Goal: Transaction & Acquisition: Download file/media

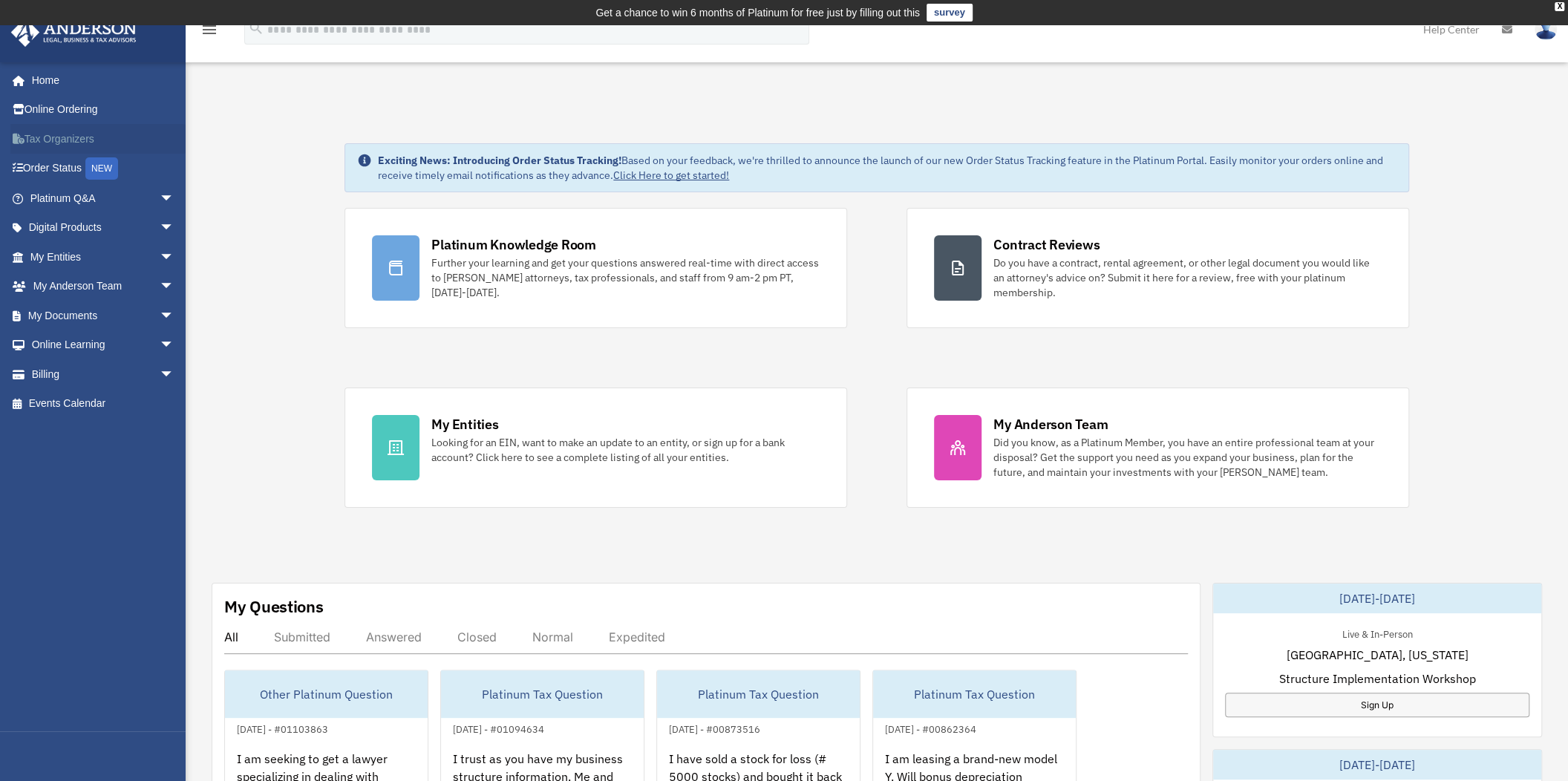
click at [61, 136] on link "Tax Organizers" at bounding box center [103, 139] width 186 height 29
click at [80, 313] on link "My Documents arrow_drop_down" at bounding box center [103, 316] width 186 height 29
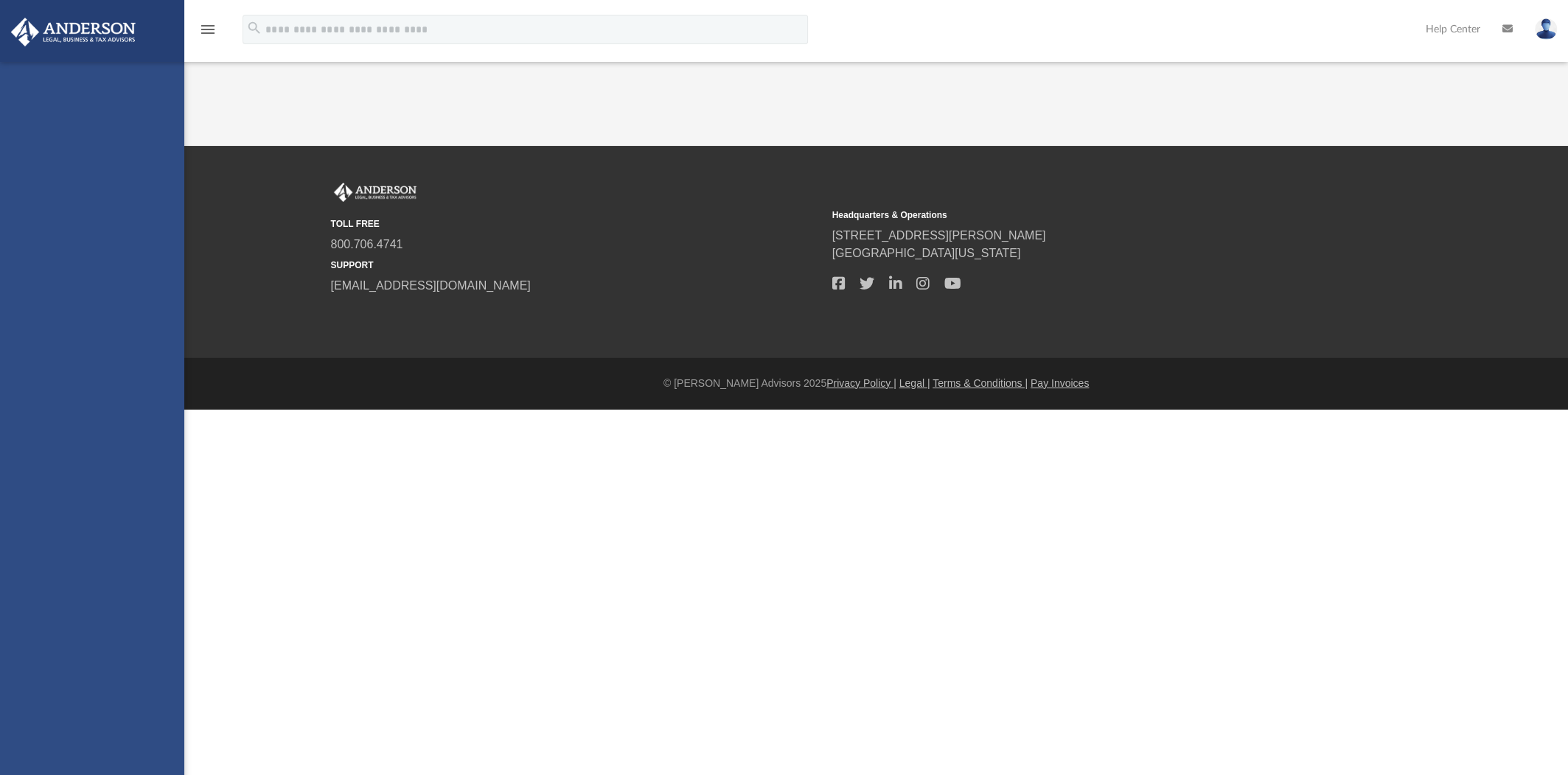
click at [152, 311] on div "[EMAIL_ADDRESS][DOMAIN_NAME] Sign Out [EMAIL_ADDRESS][DOMAIN_NAME] Home Online …" at bounding box center [92, 449] width 184 height 775
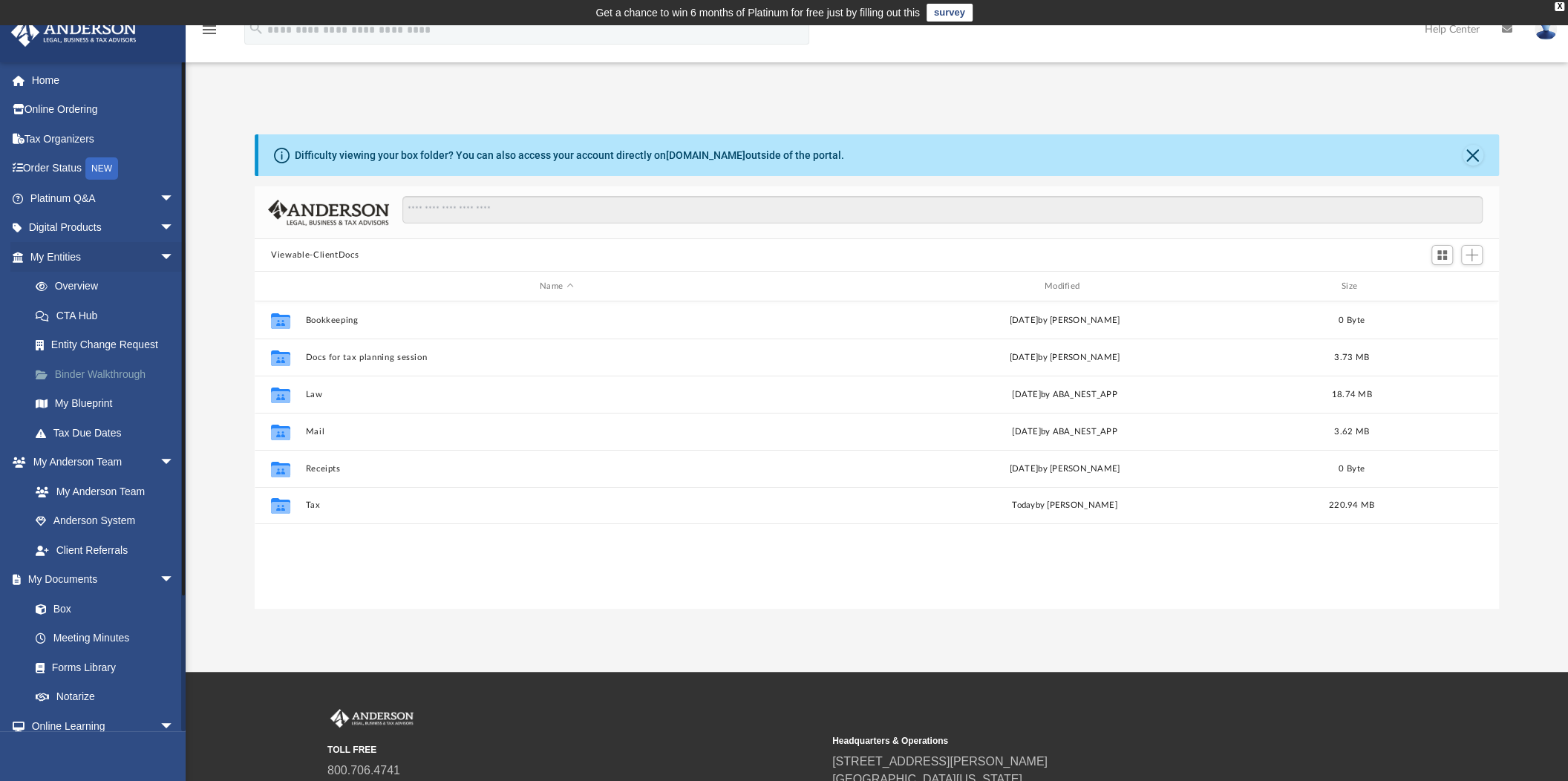
scroll to position [326, 1231]
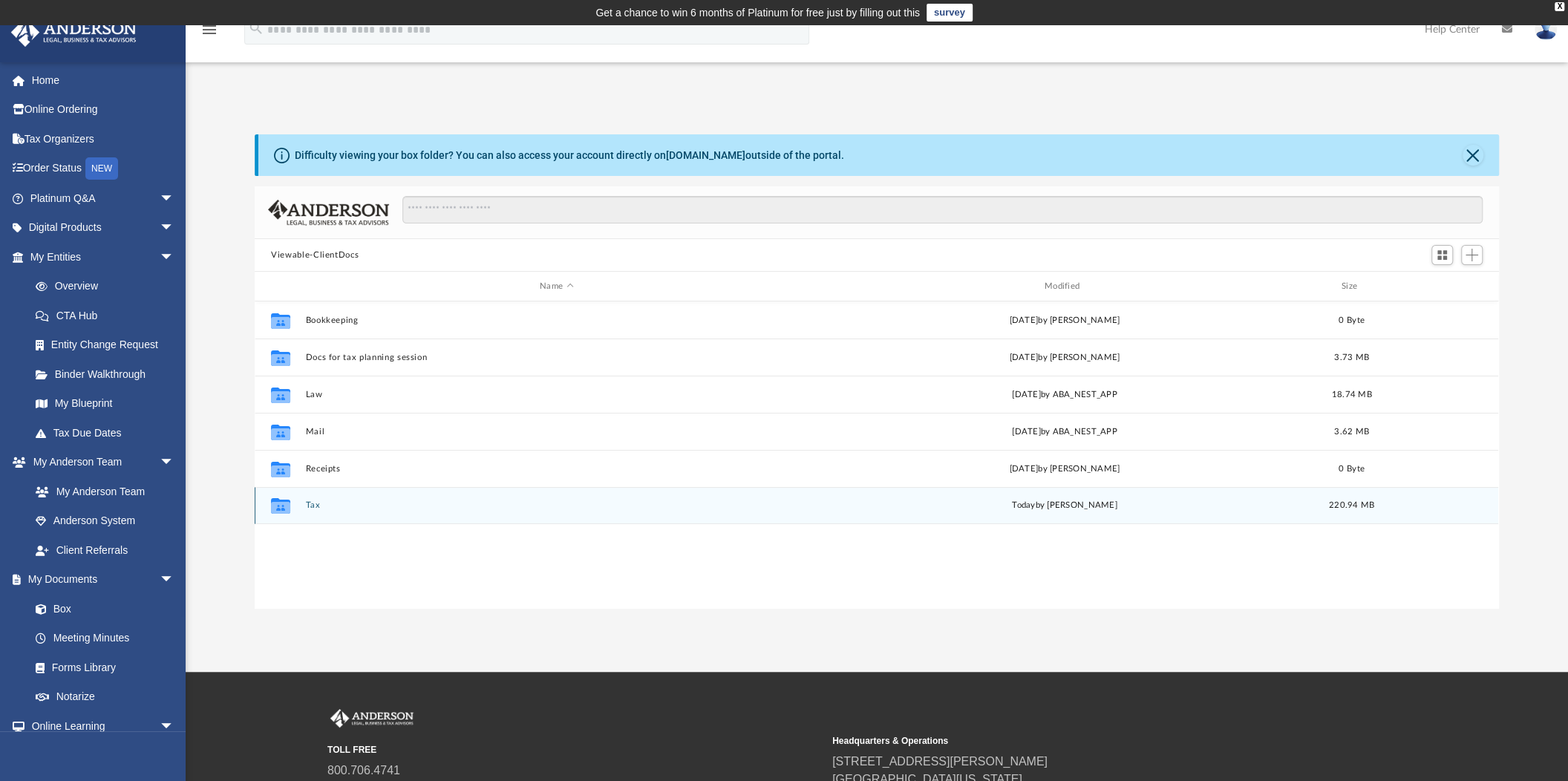
click at [316, 506] on button "Tax" at bounding box center [556, 505] width 502 height 10
click at [371, 503] on button "REDDY VALADRI PRIMARY CARE LLC" at bounding box center [556, 506] width 502 height 10
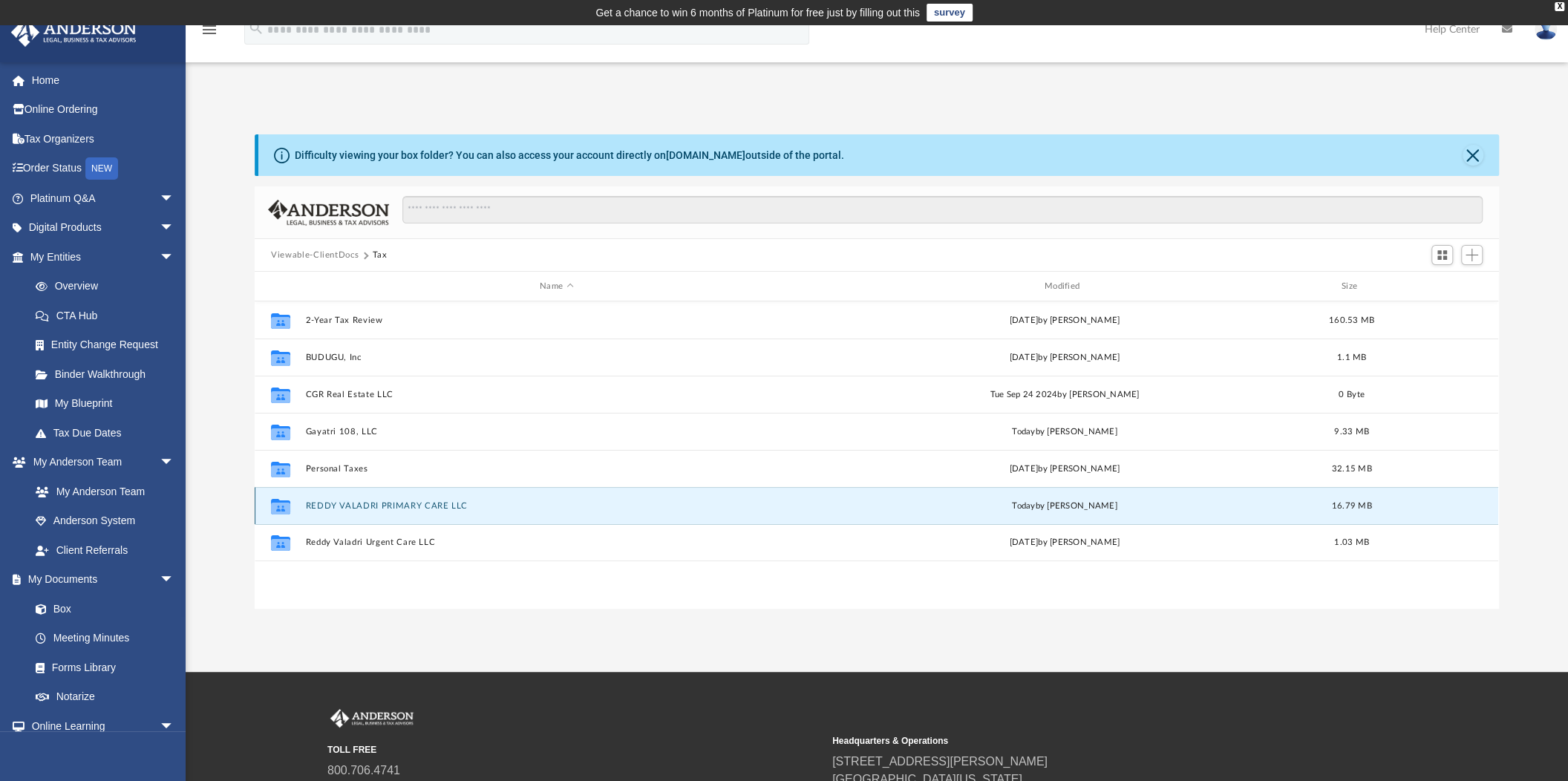
click at [371, 503] on button "REDDY VALADRI PRIMARY CARE LLC" at bounding box center [556, 506] width 502 height 10
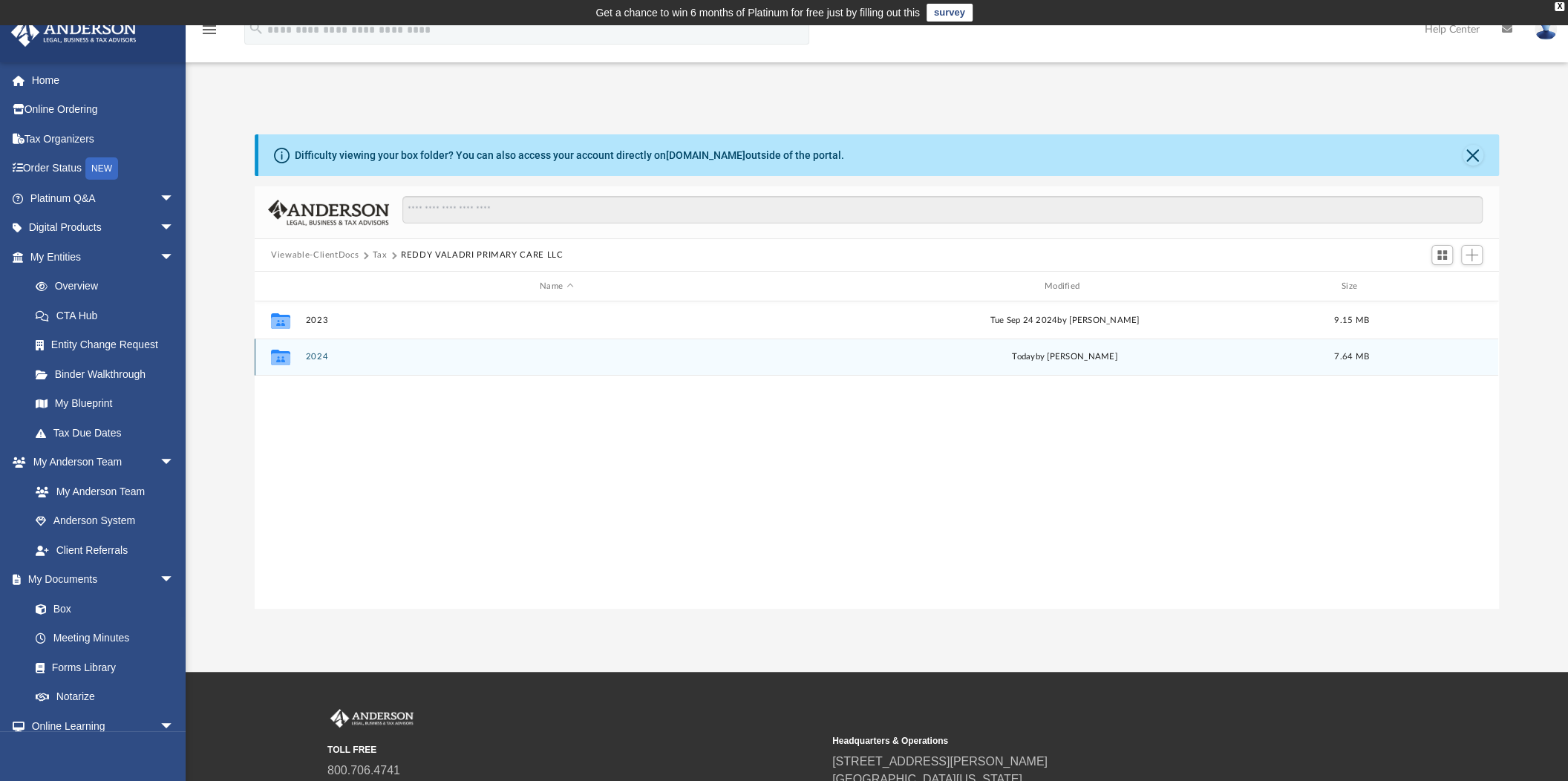
click at [325, 357] on button "2024" at bounding box center [556, 356] width 502 height 10
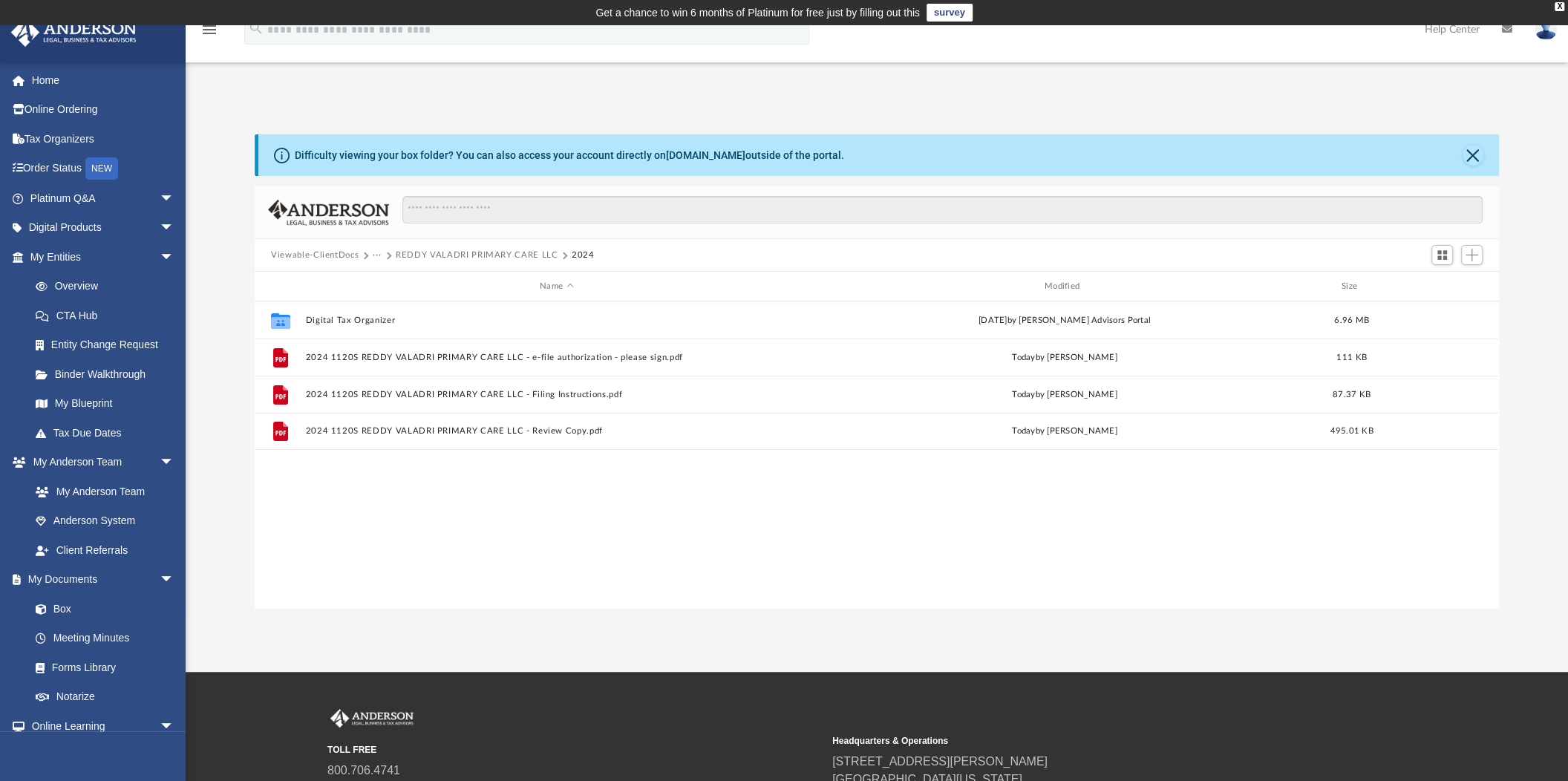
click at [473, 254] on button "REDDY VALADRI PRIMARY CARE LLC" at bounding box center [476, 255] width 162 height 14
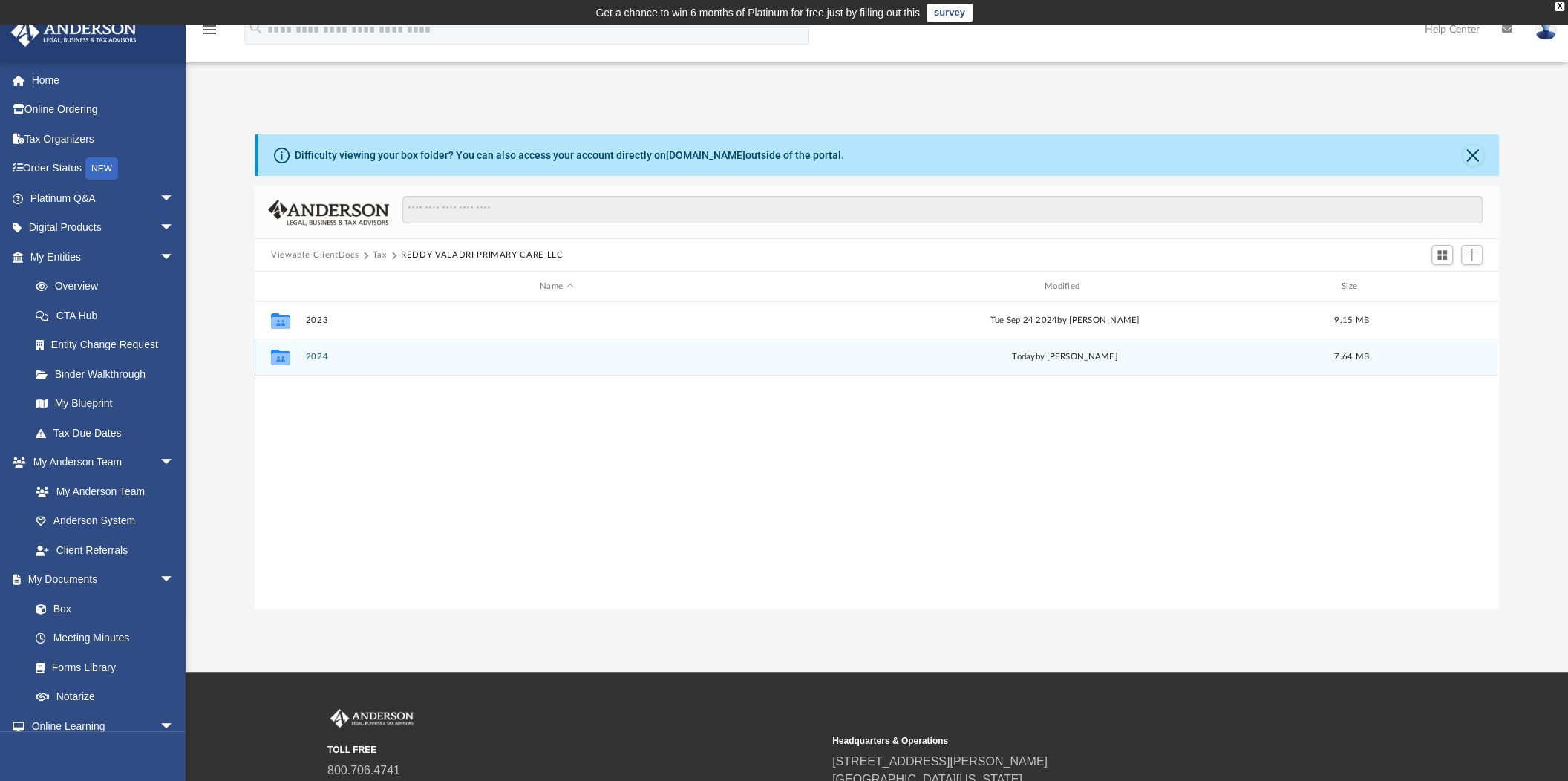
click at [314, 352] on button "2024" at bounding box center [556, 356] width 502 height 10
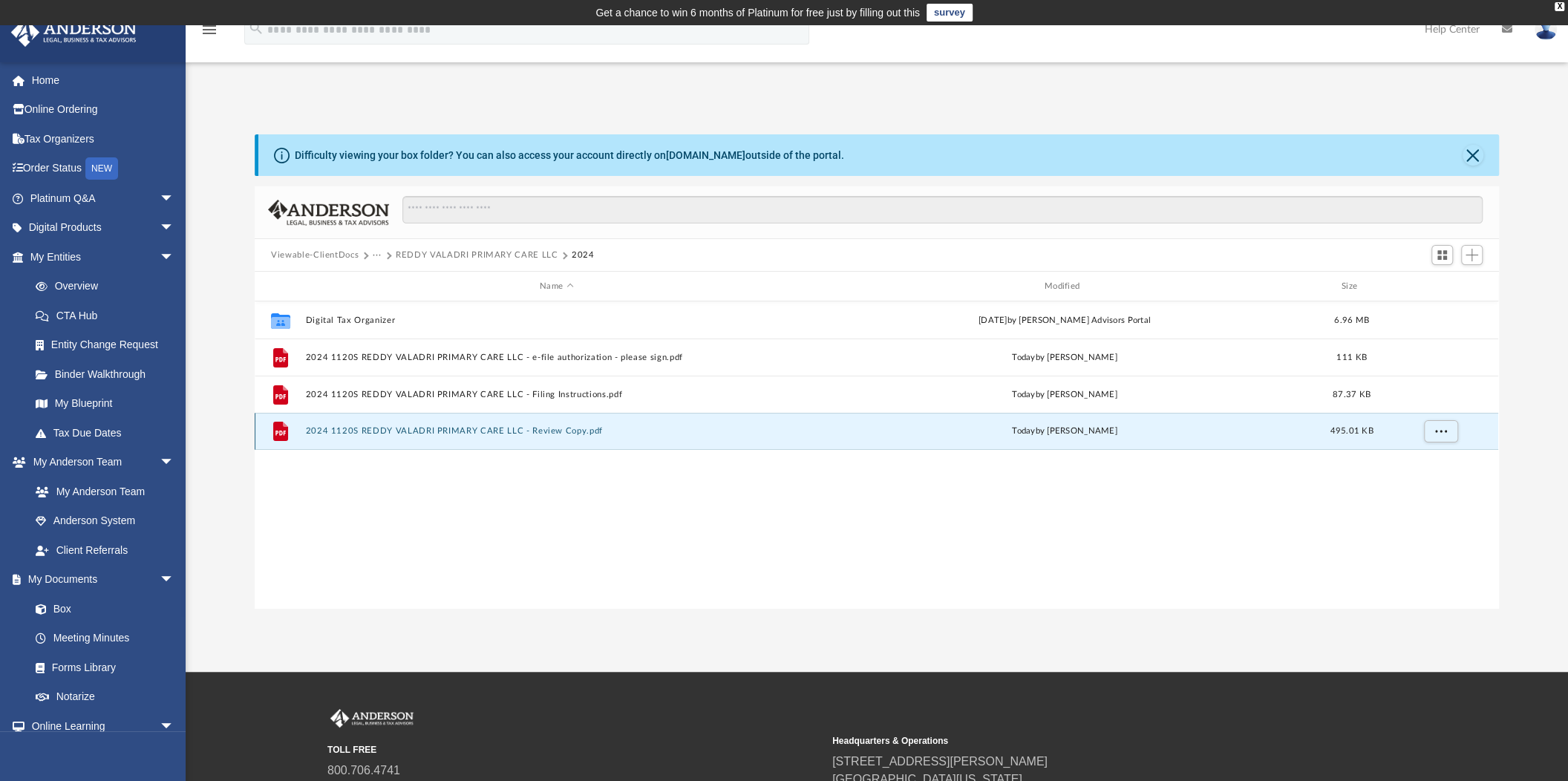
click at [400, 430] on button "2024 1120S REDDY VALADRI PRIMARY CARE LLC - Review Copy.pdf" at bounding box center [556, 430] width 502 height 10
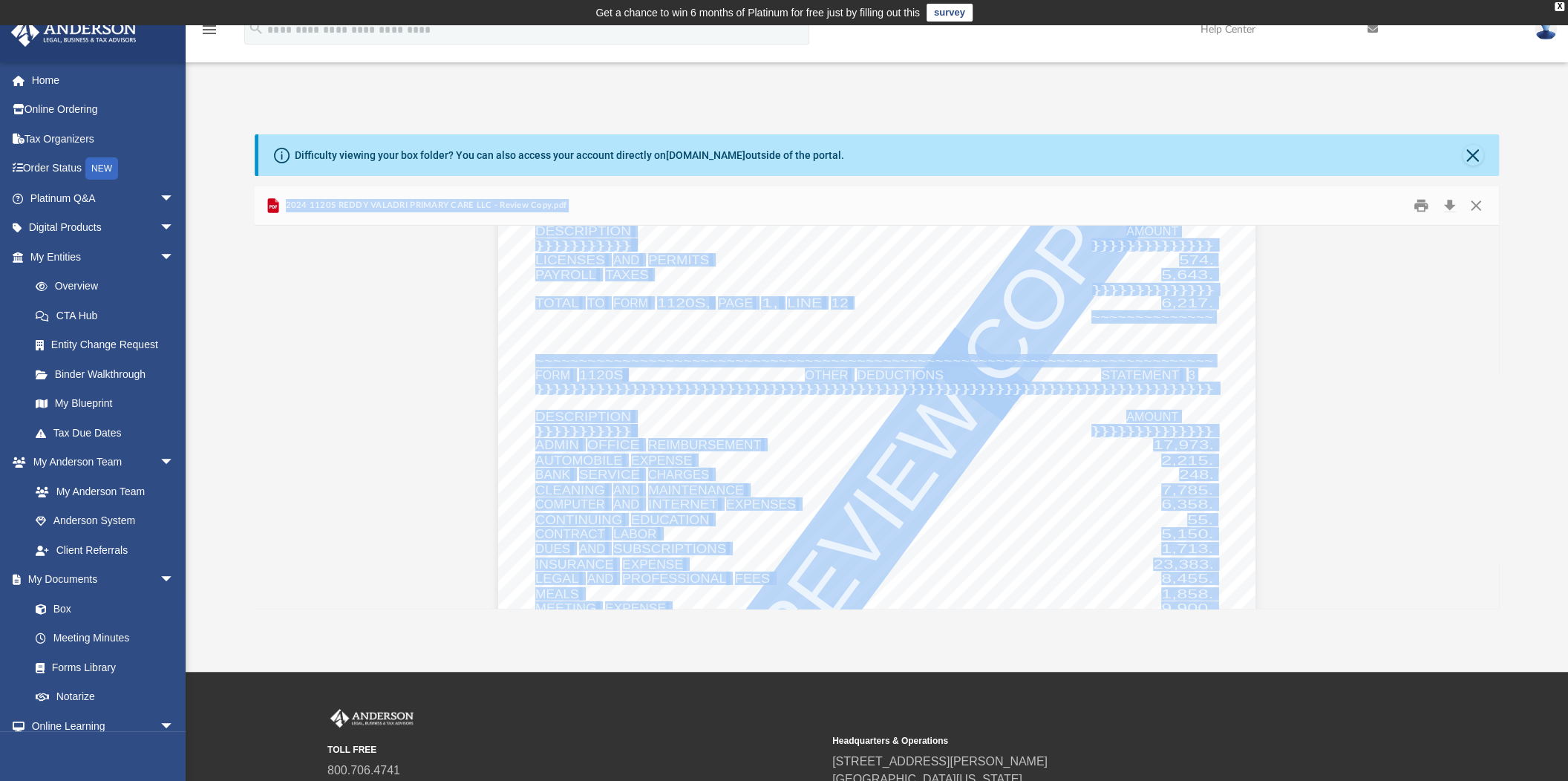
scroll to position [18116, 0]
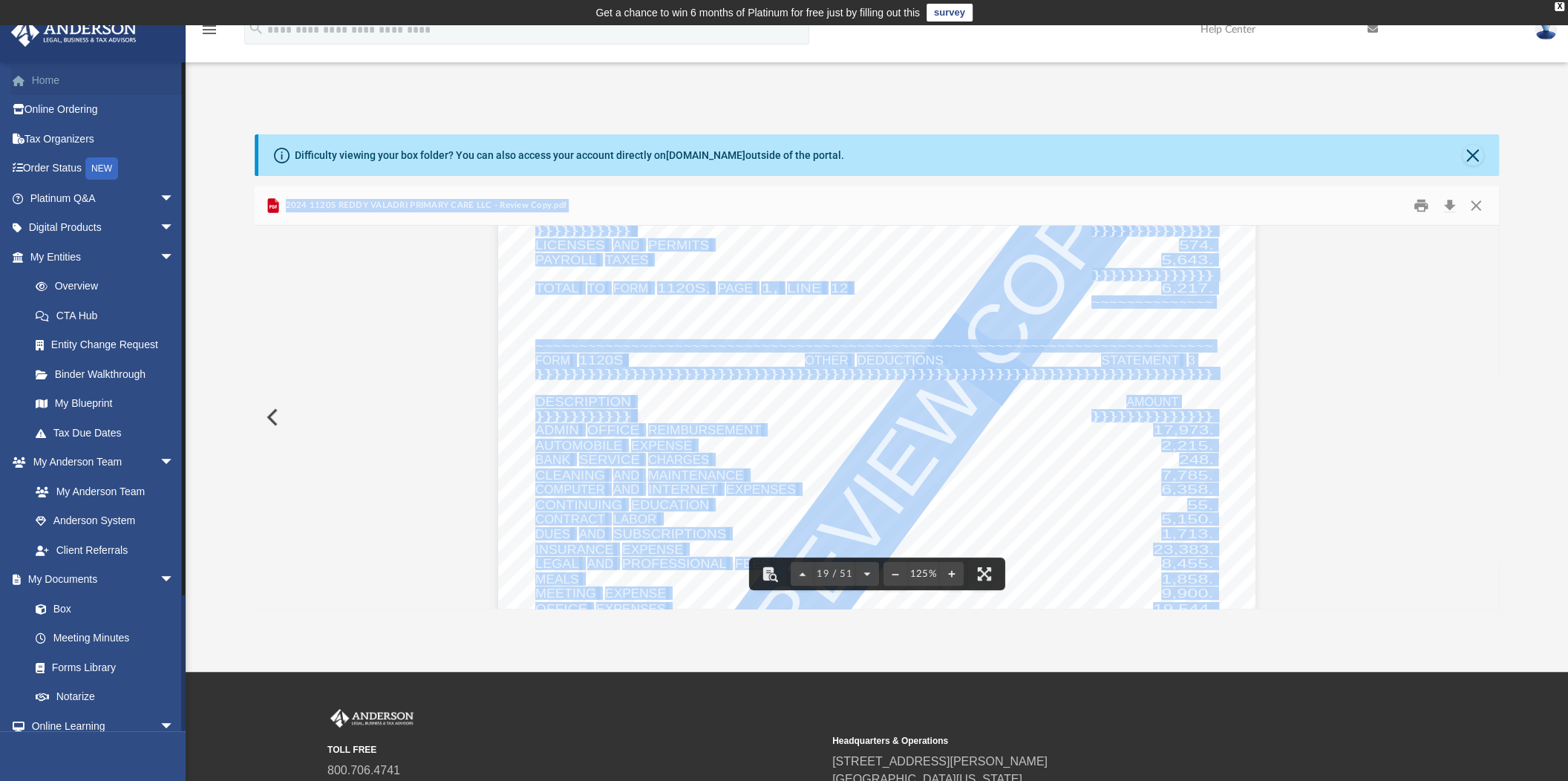
click at [52, 84] on link "Home" at bounding box center [103, 80] width 186 height 29
